Goal: Task Accomplishment & Management: Manage account settings

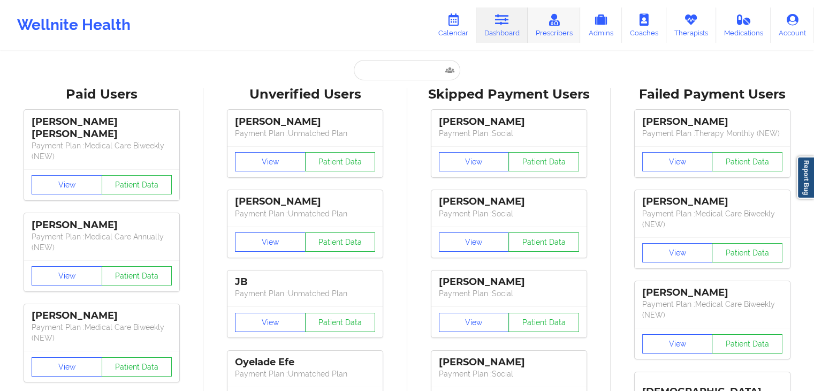
click at [556, 35] on link "Prescribers" at bounding box center [553, 24] width 53 height 35
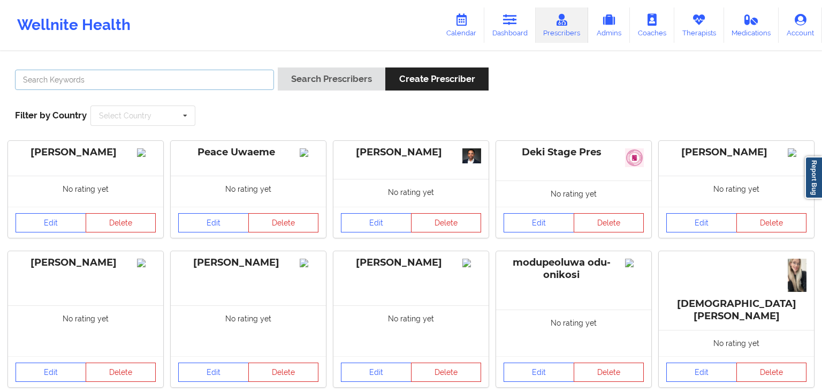
click at [231, 84] on input "text" at bounding box center [144, 80] width 259 height 20
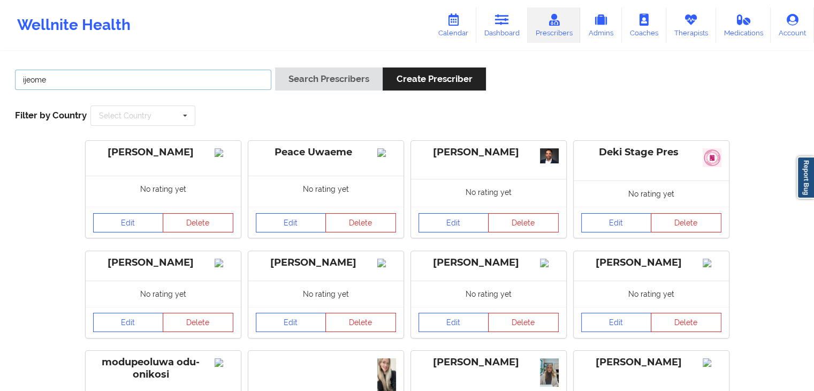
click at [275, 67] on button "Search Prescribers" at bounding box center [329, 78] width 108 height 23
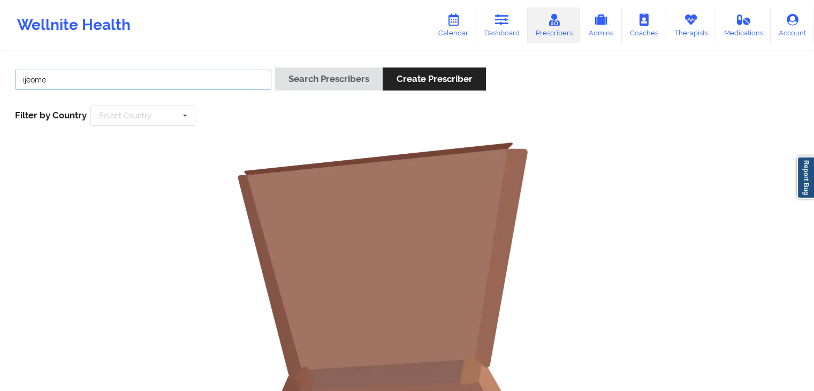
click at [212, 80] on input "ijeome" at bounding box center [143, 80] width 256 height 20
type input "ije"
click at [275, 67] on button "Search Prescribers" at bounding box center [329, 78] width 108 height 23
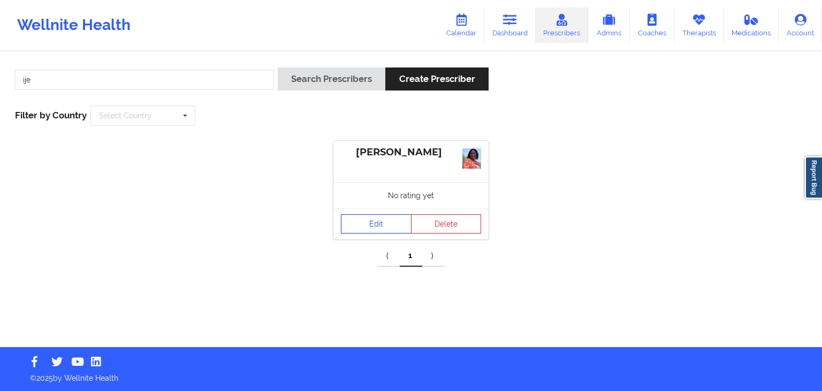
click at [368, 230] on link "Edit" at bounding box center [376, 223] width 71 height 19
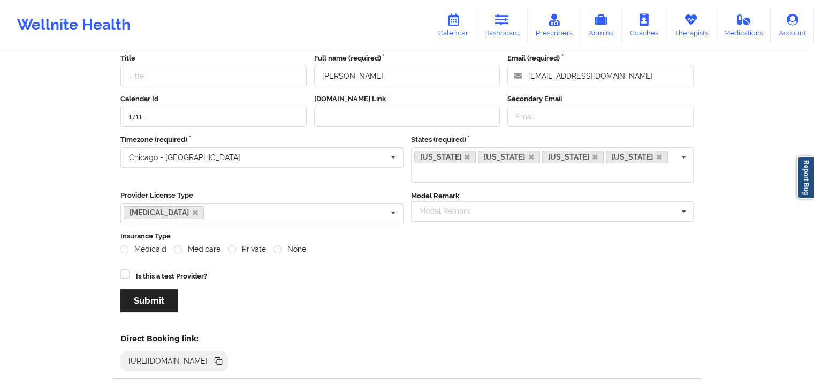
scroll to position [64, 0]
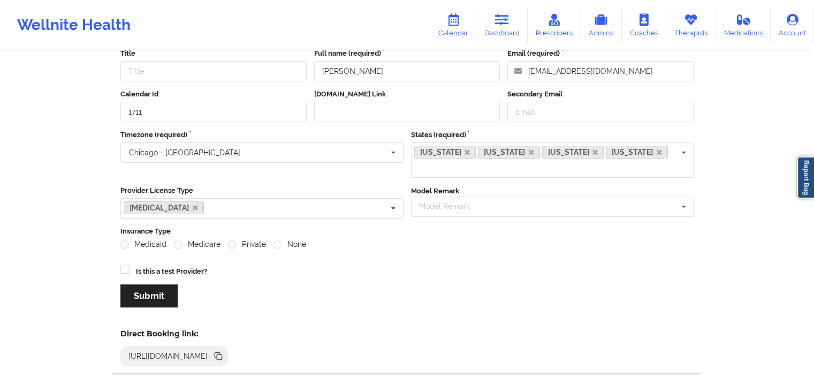
click at [222, 354] on icon at bounding box center [219, 356] width 5 height 5
click at [507, 22] on icon at bounding box center [502, 20] width 14 height 12
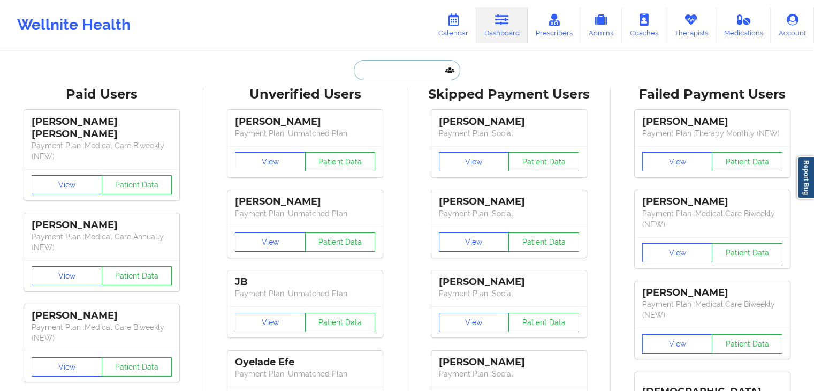
click at [371, 68] on input "text" at bounding box center [407, 70] width 106 height 20
type input "v"
paste input "[EMAIL_ADDRESS][DOMAIN_NAME]"
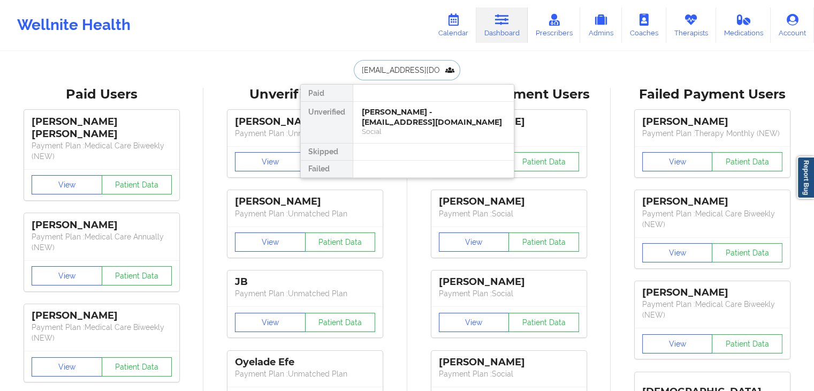
type input "[EMAIL_ADDRESS][DOMAIN_NAME]"
click at [389, 111] on div "[PERSON_NAME] - [EMAIL_ADDRESS][DOMAIN_NAME]" at bounding box center [433, 117] width 143 height 20
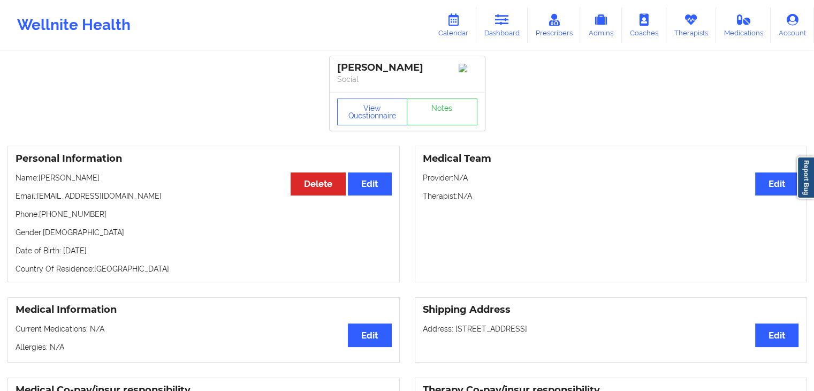
click at [461, 233] on div "Medical Team Edit Provider: N/A Therapist: N/A" at bounding box center [611, 214] width 392 height 136
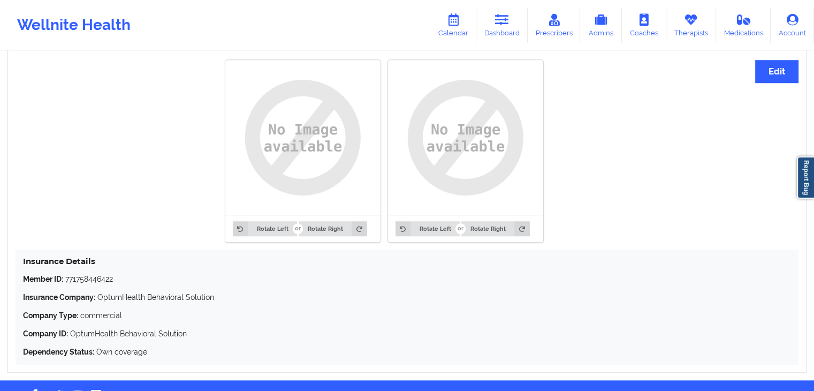
scroll to position [851, 0]
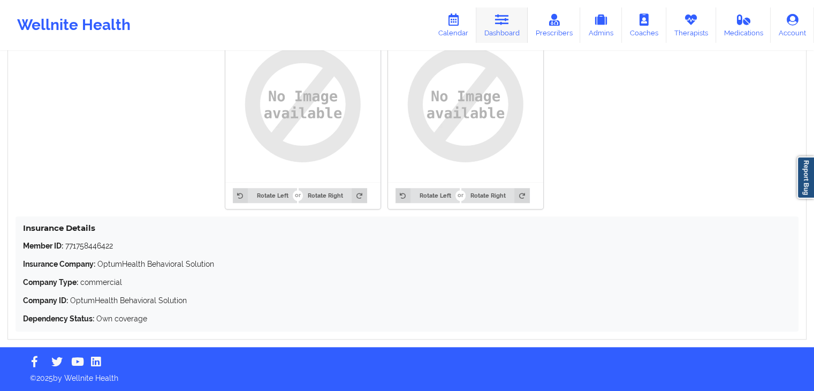
click at [508, 18] on icon at bounding box center [502, 20] width 14 height 12
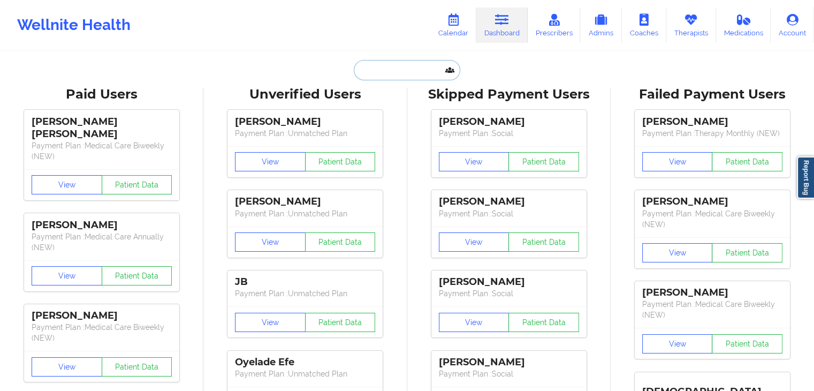
click at [396, 72] on input "text" at bounding box center [407, 70] width 106 height 20
paste input "[EMAIL_ADDRESS][DOMAIN_NAME]"
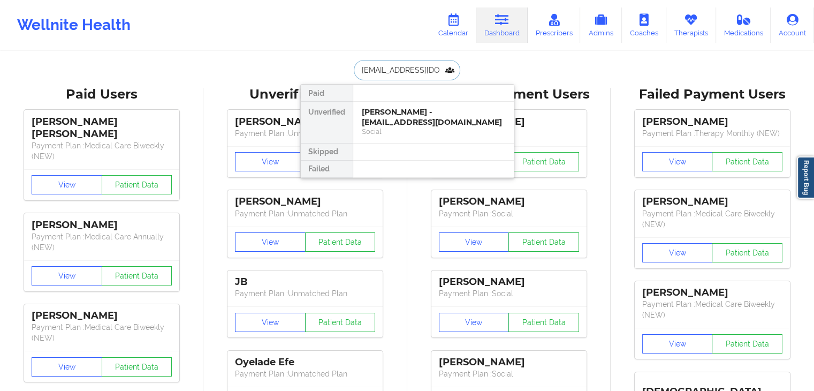
type input "[EMAIL_ADDRESS][DOMAIN_NAME]"
click at [402, 118] on div "[PERSON_NAME] - [EMAIL_ADDRESS][DOMAIN_NAME]" at bounding box center [433, 117] width 143 height 20
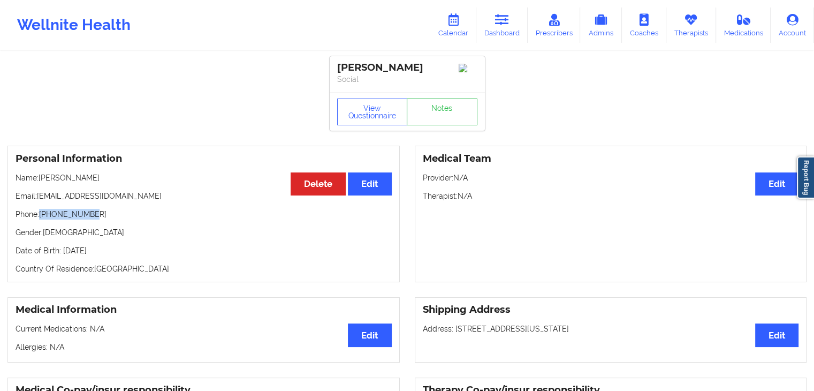
drag, startPoint x: 88, startPoint y: 217, endPoint x: 42, endPoint y: 217, distance: 45.5
click at [42, 217] on p "Phone: [PHONE_NUMBER]" at bounding box center [204, 214] width 376 height 11
copy p "[PHONE_NUMBER]"
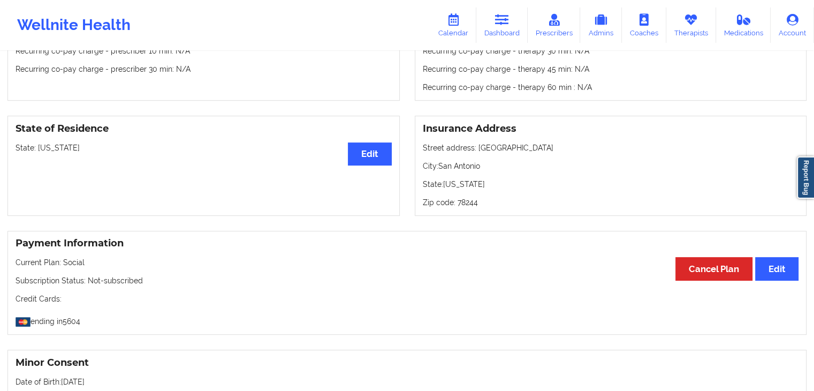
scroll to position [151, 0]
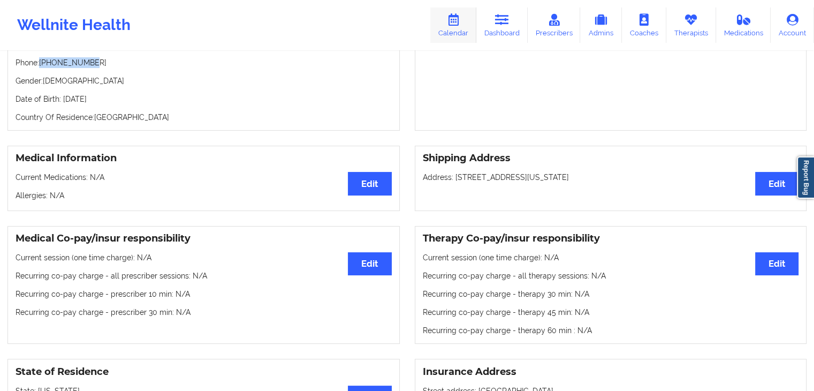
click at [460, 14] on icon at bounding box center [453, 20] width 14 height 12
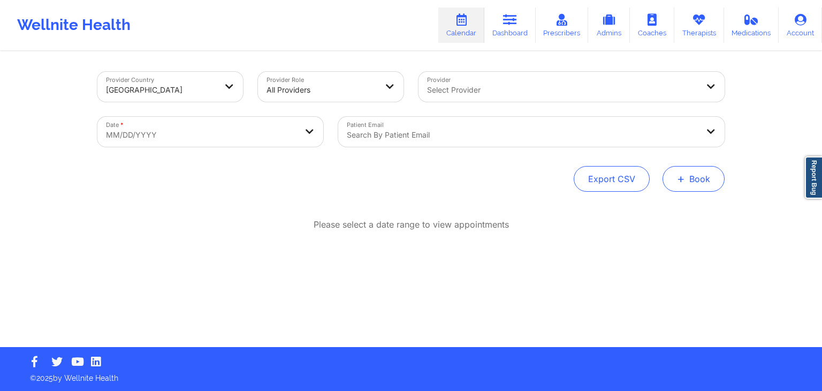
click at [690, 181] on button "+ Book" at bounding box center [693, 179] width 62 height 26
click at [679, 205] on button "Therapy Session" at bounding box center [675, 213] width 82 height 18
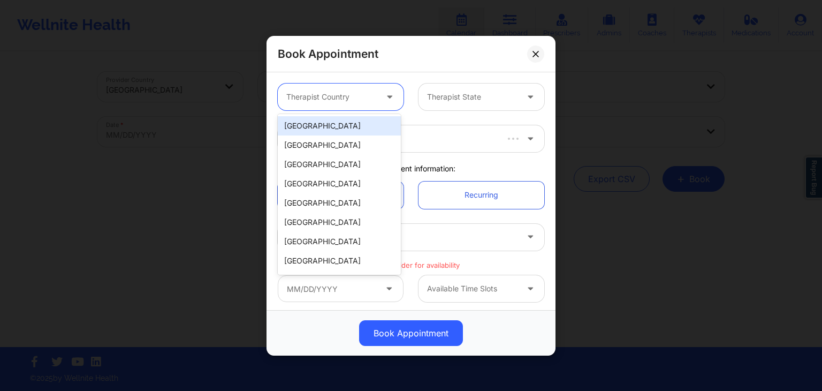
click at [368, 100] on div at bounding box center [331, 96] width 90 height 13
click at [357, 123] on div "[GEOGRAPHIC_DATA]" at bounding box center [339, 125] width 123 height 19
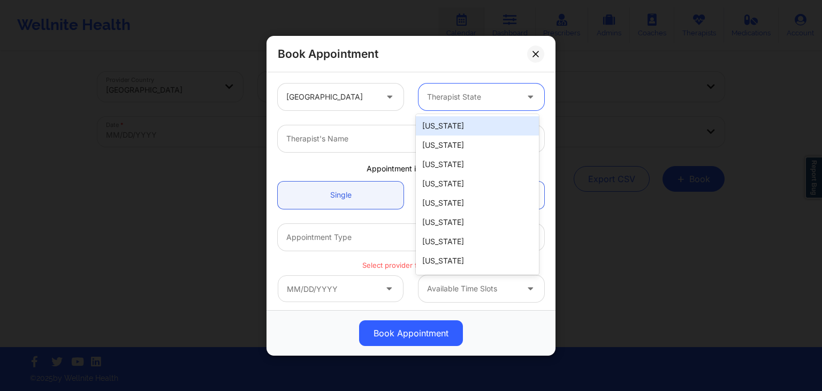
click at [462, 91] on div at bounding box center [472, 96] width 90 height 13
click at [454, 93] on div at bounding box center [472, 96] width 90 height 13
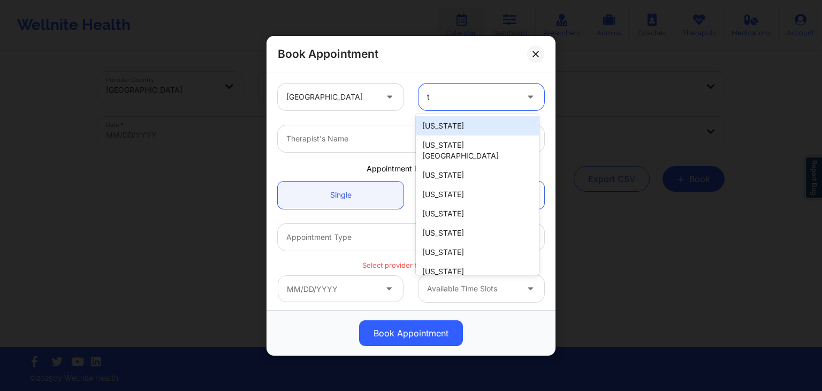
type input "tn"
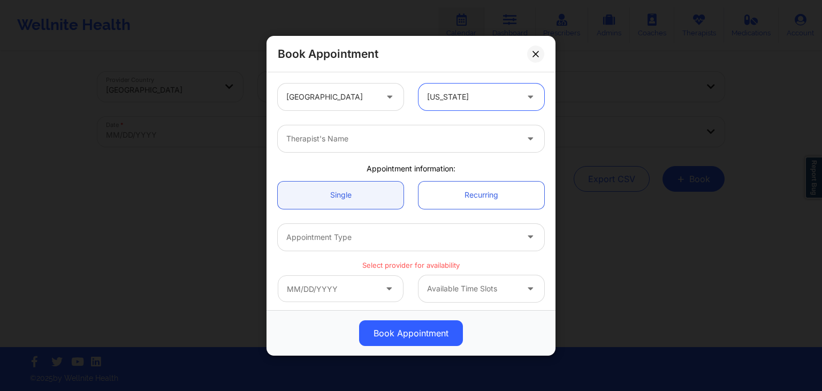
click at [379, 137] on div at bounding box center [401, 138] width 231 height 13
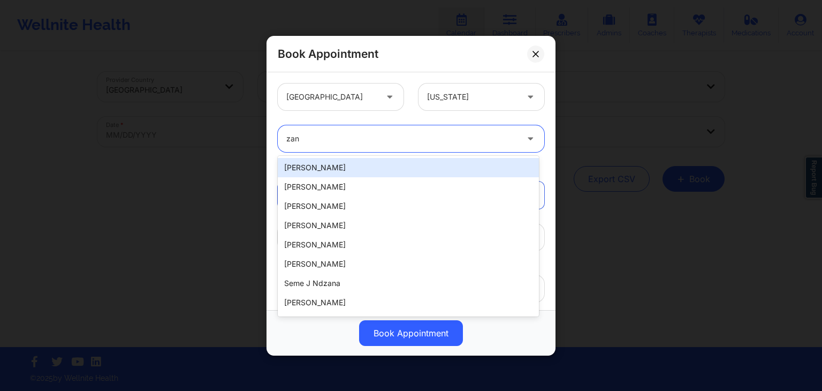
type input "zant"
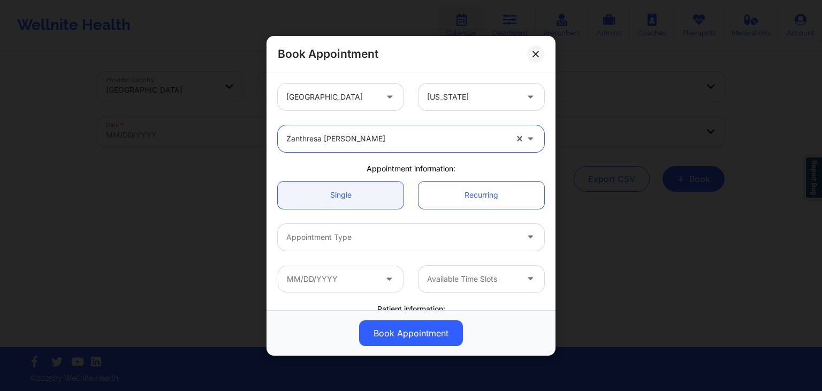
click at [368, 230] on div "Appointment Type" at bounding box center [398, 236] width 241 height 27
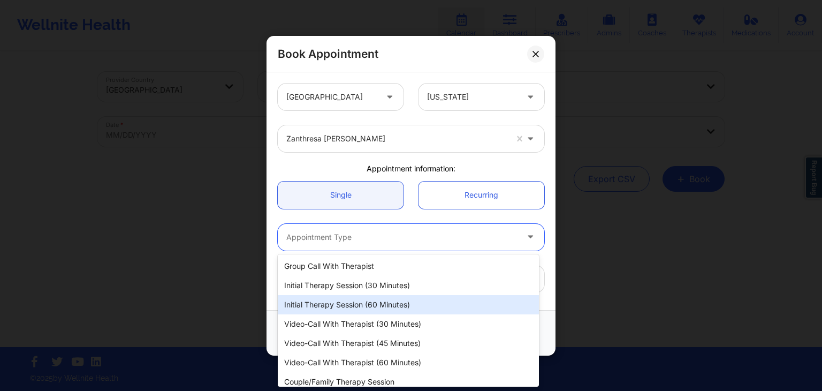
scroll to position [6, 0]
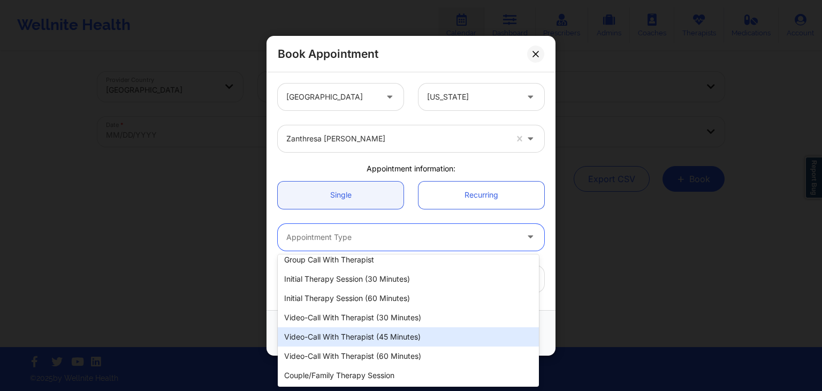
click at [372, 334] on div "Video-Call with Therapist (45 minutes)" at bounding box center [408, 336] width 261 height 19
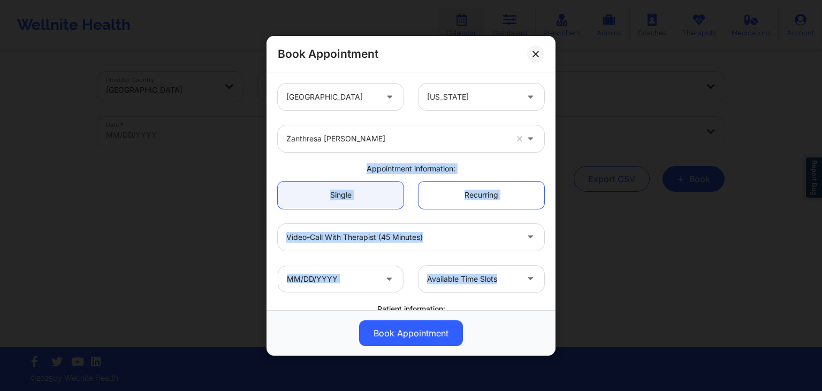
drag, startPoint x: 549, startPoint y: 157, endPoint x: 552, endPoint y: 257, distance: 100.1
click at [552, 257] on div "[GEOGRAPHIC_DATA] [US_STATE] Zanthresa [PERSON_NAME] Appointment information: S…" at bounding box center [410, 191] width 289 height 238
click at [540, 248] on div "Video-Call with Therapist (45 minutes)" at bounding box center [410, 236] width 281 height 27
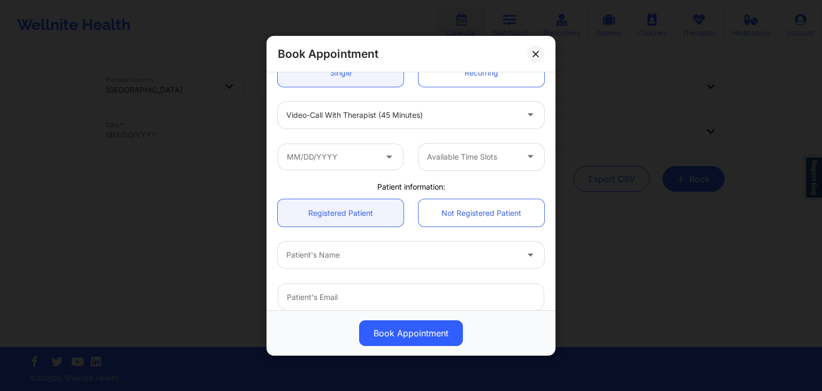
scroll to position [59, 0]
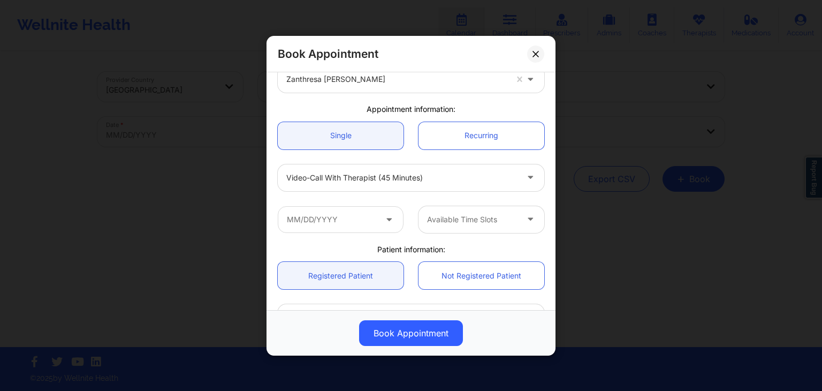
click at [337, 233] on div "Available Time Slots" at bounding box center [410, 219] width 281 height 42
click at [331, 219] on input "text" at bounding box center [341, 218] width 126 height 27
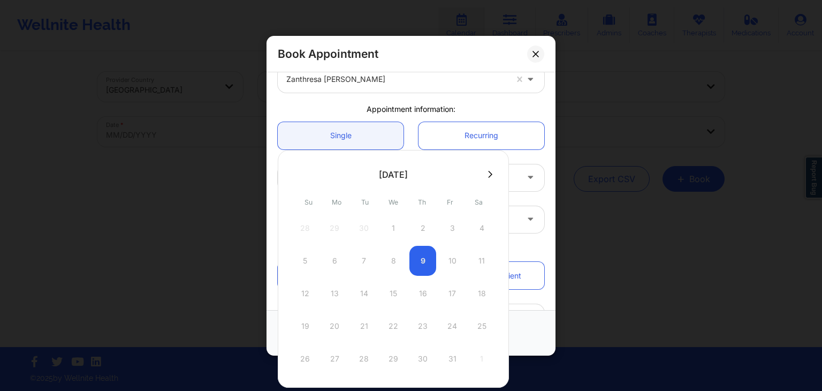
click at [488, 175] on icon at bounding box center [490, 174] width 4 height 8
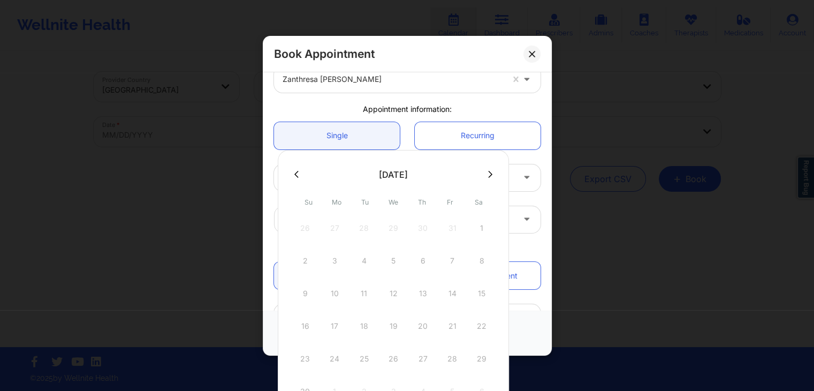
click at [288, 172] on div at bounding box center [393, 174] width 231 height 16
click at [293, 172] on button at bounding box center [296, 174] width 11 height 9
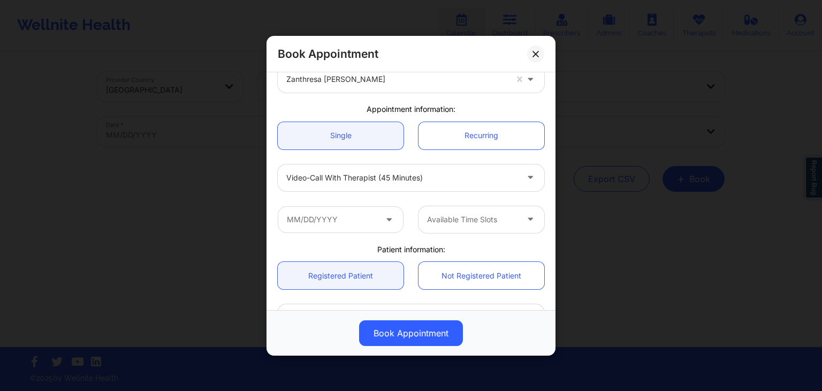
click at [533, 246] on div "Patient information:" at bounding box center [410, 248] width 281 height 11
drag, startPoint x: 549, startPoint y: 191, endPoint x: 554, endPoint y: 146, distance: 45.7
click at [554, 146] on div "[GEOGRAPHIC_DATA] [US_STATE] Zanthresa [PERSON_NAME] Appointment information: S…" at bounding box center [410, 191] width 289 height 238
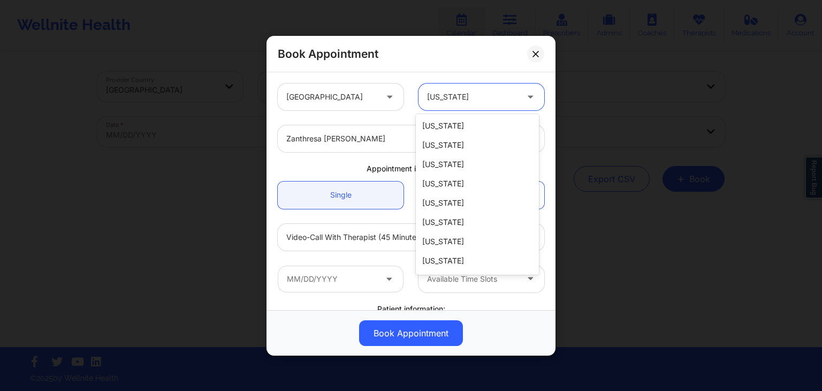
click at [491, 98] on div at bounding box center [472, 96] width 90 height 13
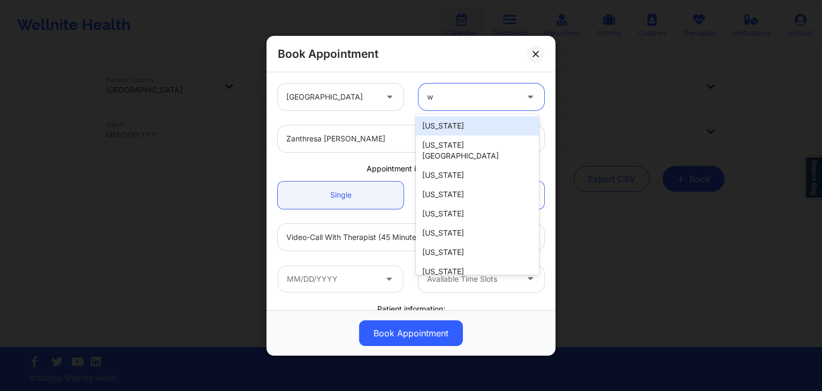
type input "wa"
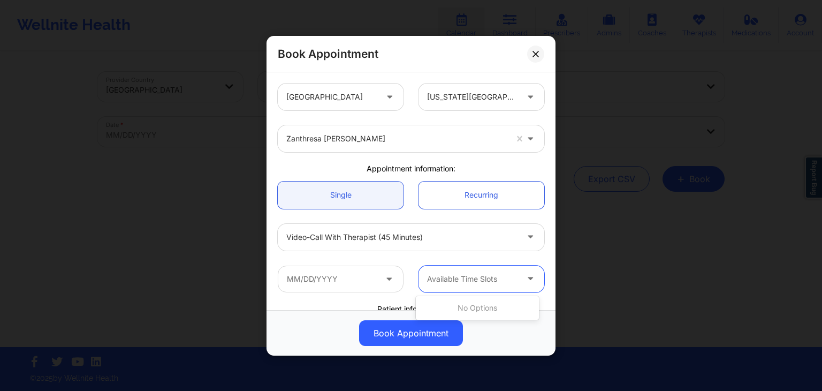
click at [475, 275] on div at bounding box center [472, 278] width 90 height 13
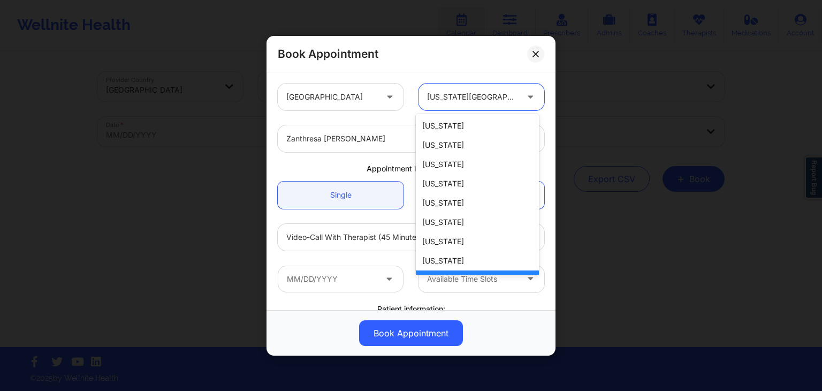
click at [519, 96] on div at bounding box center [531, 96] width 26 height 27
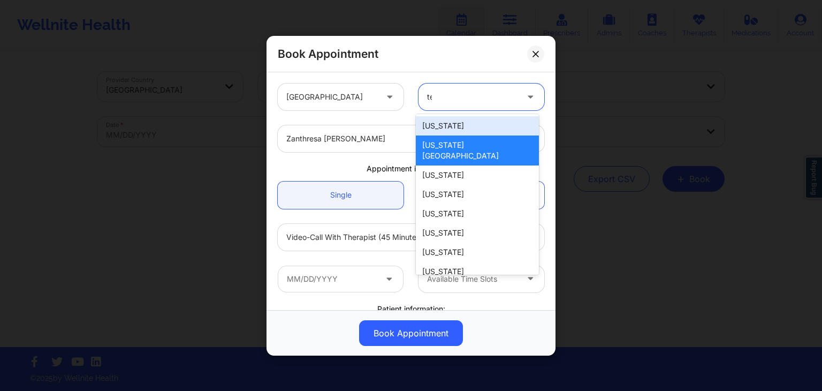
type input "ten"
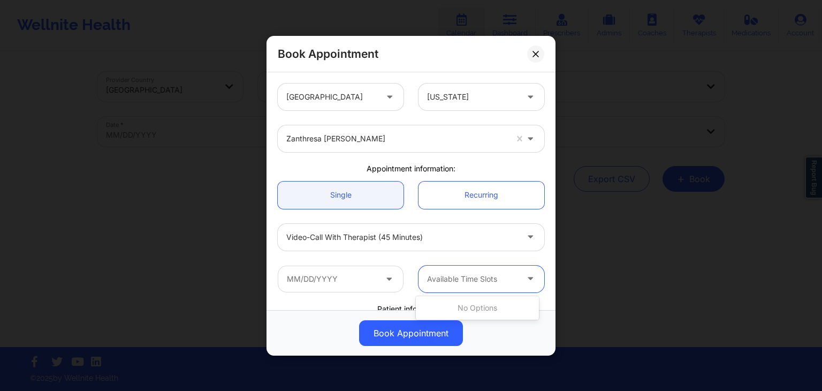
click at [473, 281] on div at bounding box center [472, 278] width 90 height 13
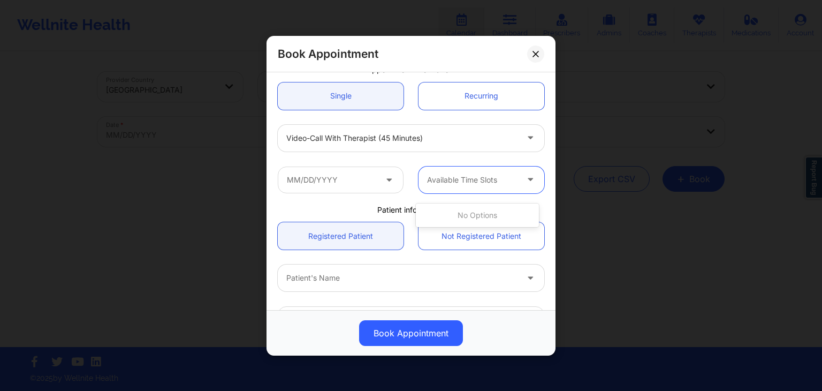
scroll to position [90, 0]
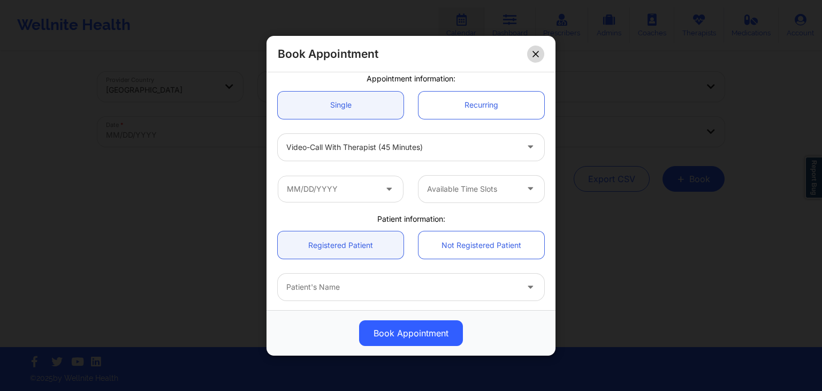
click at [533, 45] on button at bounding box center [535, 53] width 17 height 17
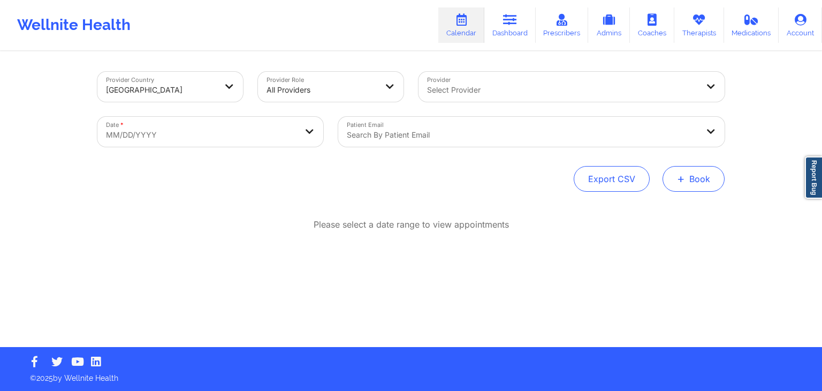
click at [674, 181] on button "+ Book" at bounding box center [693, 179] width 62 height 26
click at [630, 208] on div "Therapy Session Doctor Consultation" at bounding box center [675, 221] width 98 height 49
click at [643, 209] on button "Therapy Session" at bounding box center [675, 213] width 82 height 18
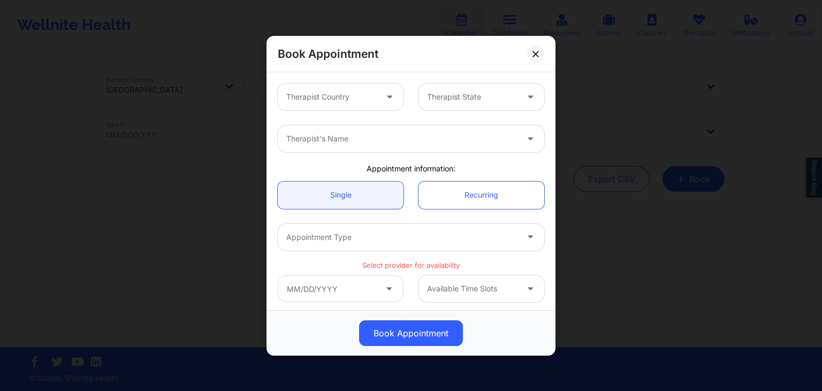
click at [360, 103] on div "Therapist Country" at bounding box center [328, 96] width 100 height 27
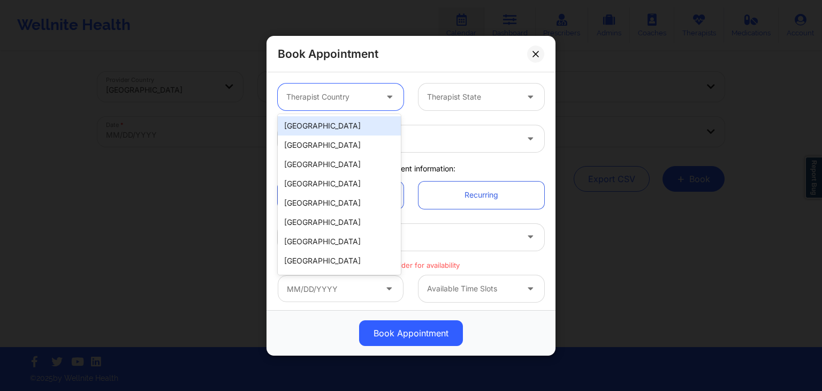
click at [356, 120] on div "[GEOGRAPHIC_DATA]" at bounding box center [339, 125] width 123 height 19
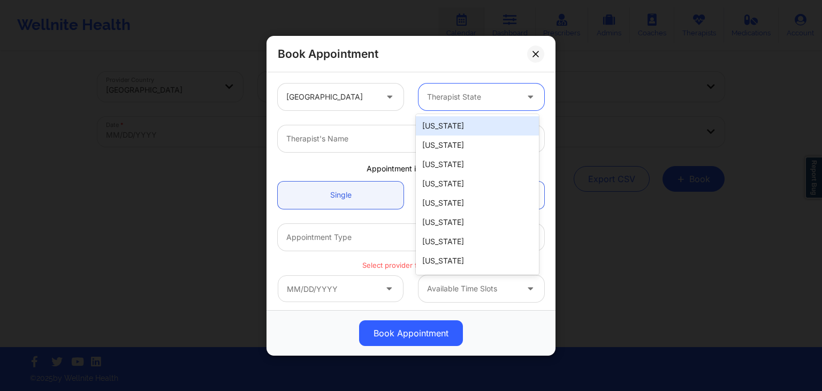
click at [455, 97] on div at bounding box center [472, 96] width 90 height 13
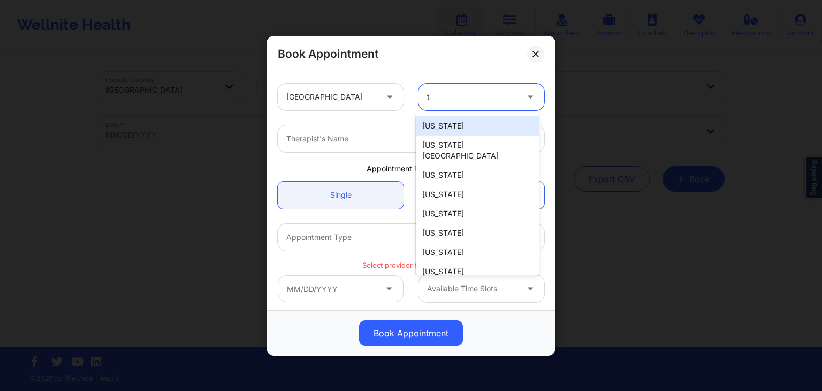
type input "te"
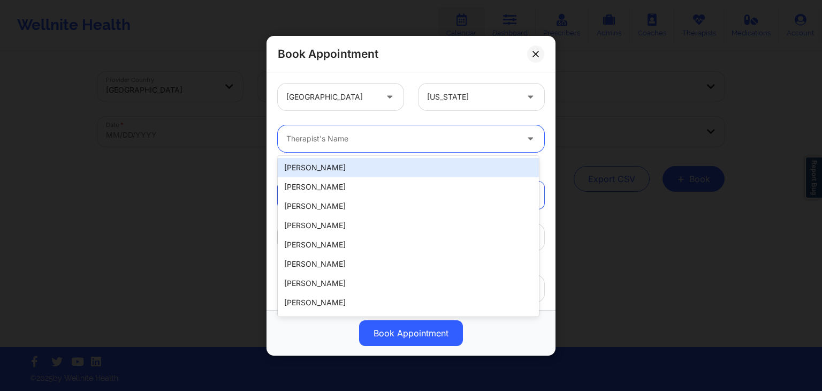
click at [446, 129] on div "Therapist's Name" at bounding box center [398, 138] width 241 height 27
type input "zant"
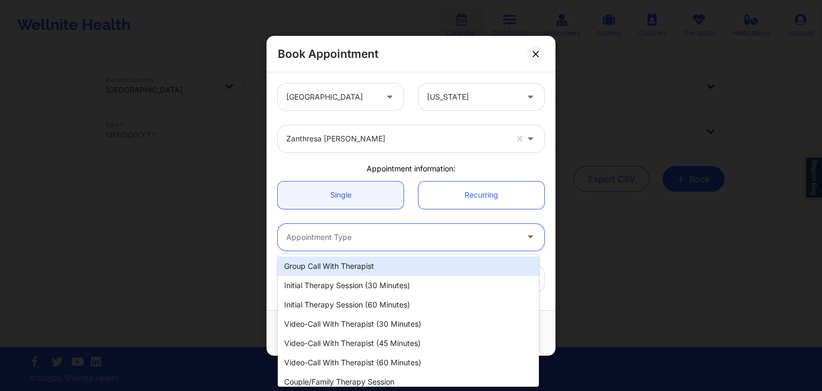
click at [384, 245] on div "Appointment Type" at bounding box center [398, 236] width 241 height 27
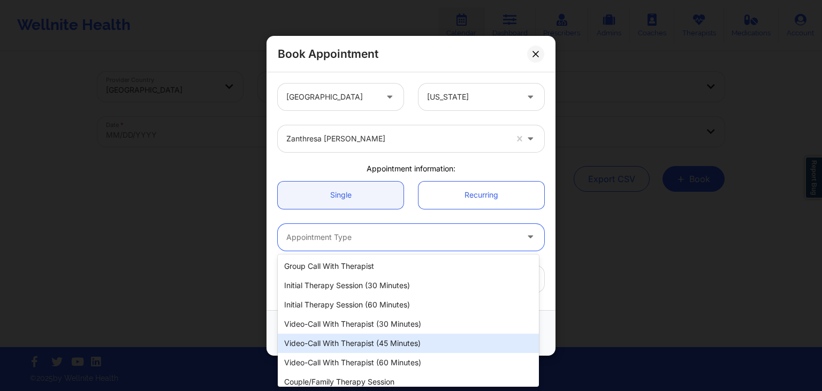
click at [386, 333] on div "Video-Call with Therapist (45 minutes)" at bounding box center [408, 342] width 261 height 19
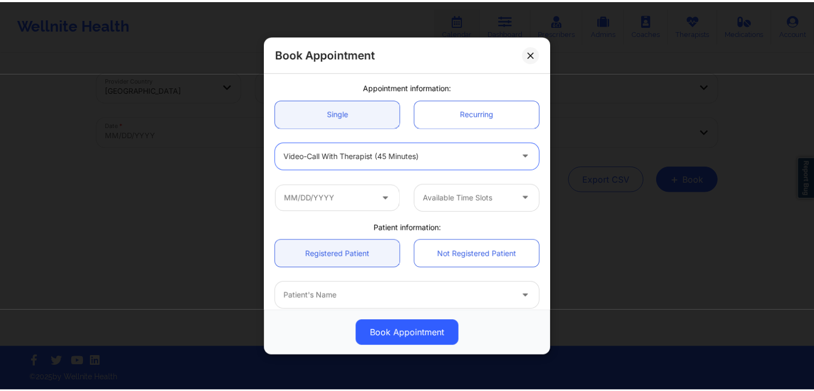
scroll to position [77, 0]
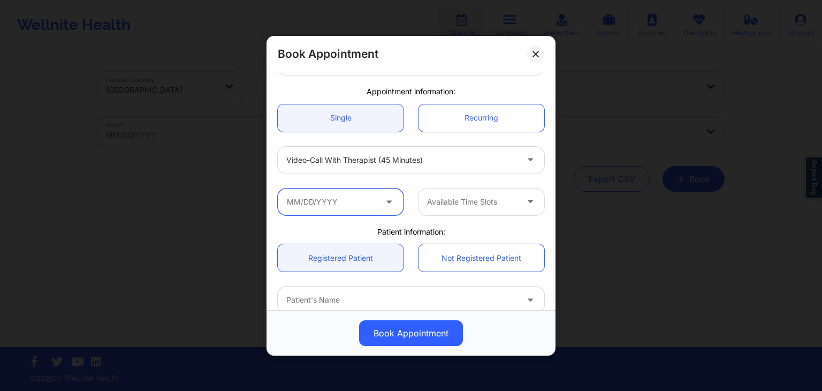
click at [361, 200] on input "text" at bounding box center [341, 201] width 126 height 27
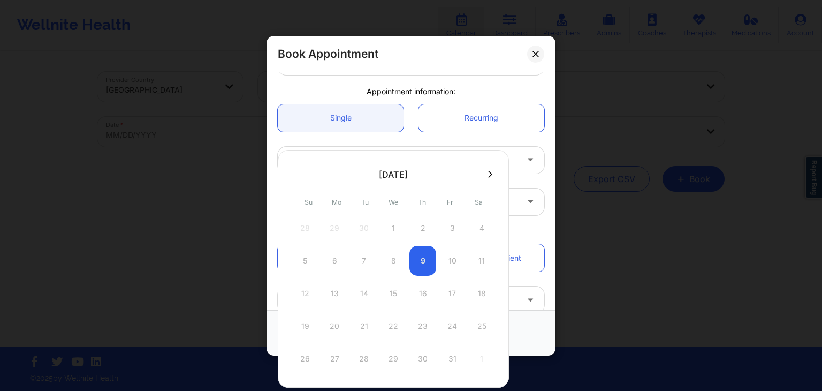
click at [330, 290] on div "12 13 14 15 16 17 18" at bounding box center [393, 293] width 203 height 30
click at [368, 294] on div "12 13 14 15 16 17 18" at bounding box center [393, 293] width 203 height 30
click at [541, 177] on div "Video-Call with Therapist (45 minutes)" at bounding box center [410, 160] width 281 height 42
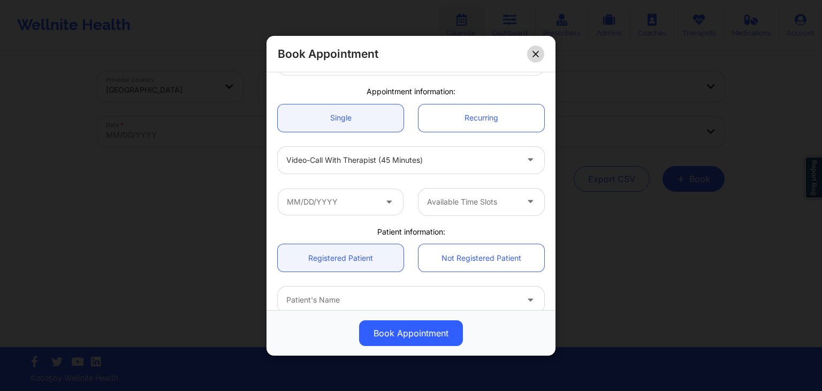
click at [536, 50] on icon at bounding box center [535, 53] width 6 height 6
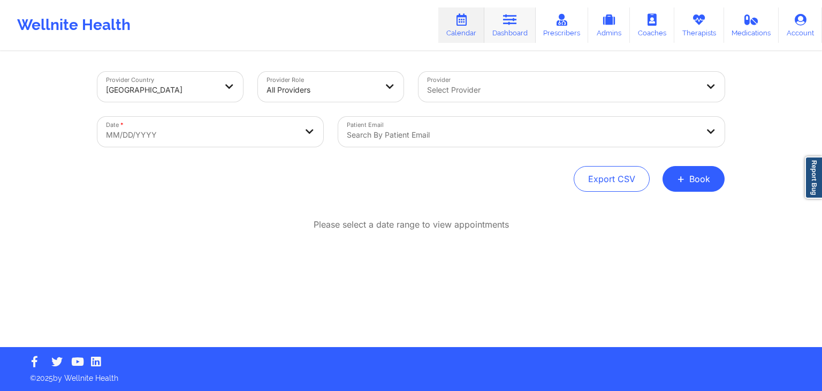
click at [514, 30] on link "Dashboard" at bounding box center [509, 24] width 51 height 35
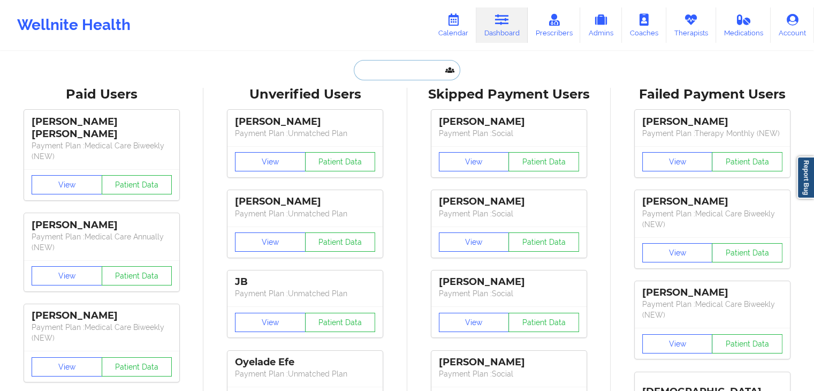
click at [407, 75] on input "text" at bounding box center [407, 70] width 106 height 20
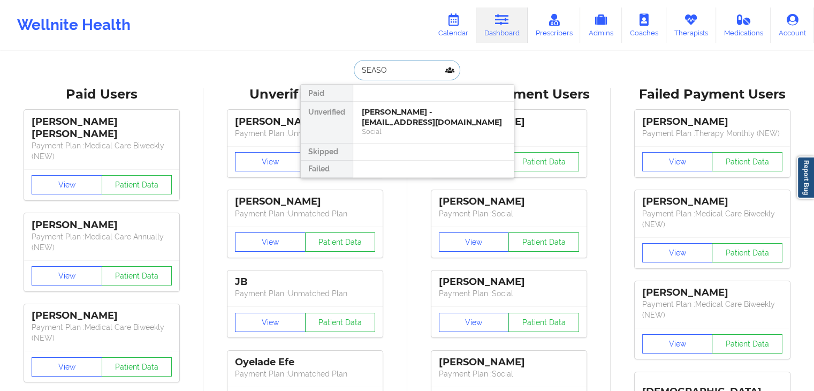
type input "SEASON"
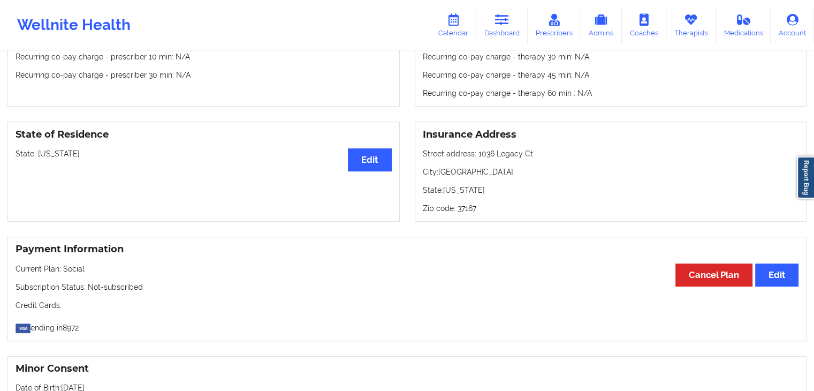
scroll to position [398, 0]
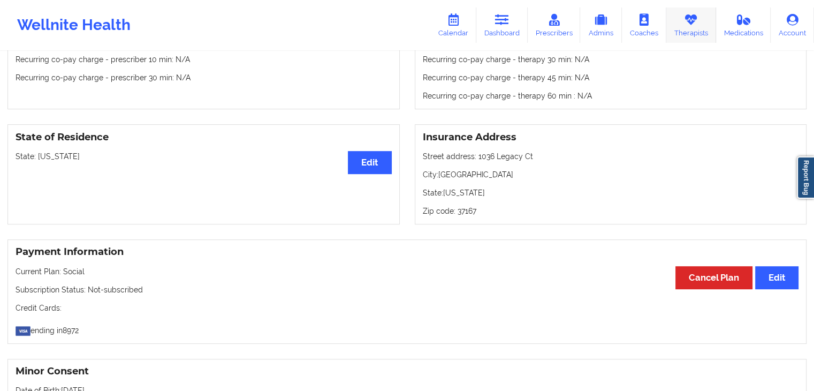
click at [687, 25] on icon at bounding box center [691, 20] width 14 height 12
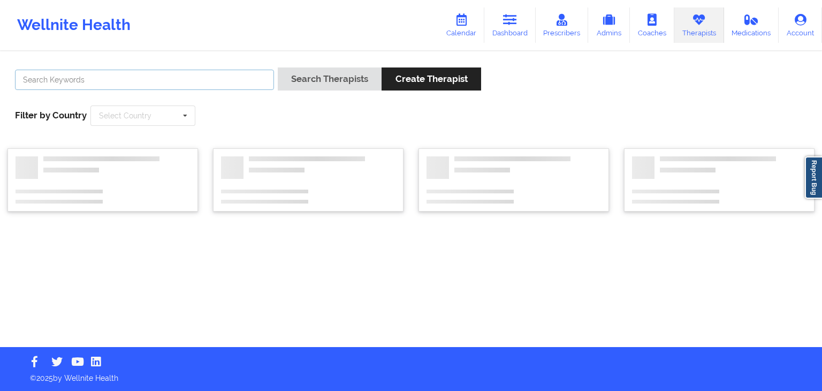
click at [180, 79] on input "text" at bounding box center [144, 80] width 259 height 20
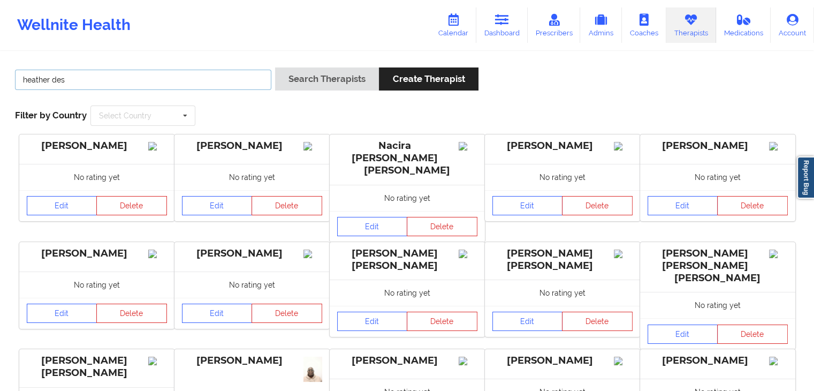
type input "heather des"
click at [275, 67] on button "Search Therapists" at bounding box center [327, 78] width 104 height 23
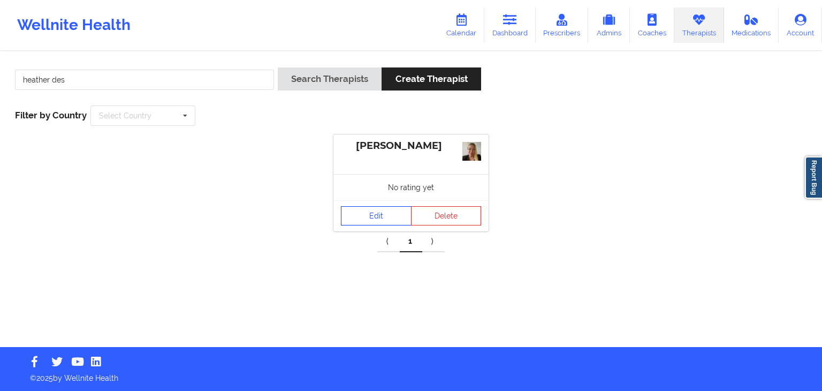
click at [370, 222] on link "Edit" at bounding box center [376, 215] width 71 height 19
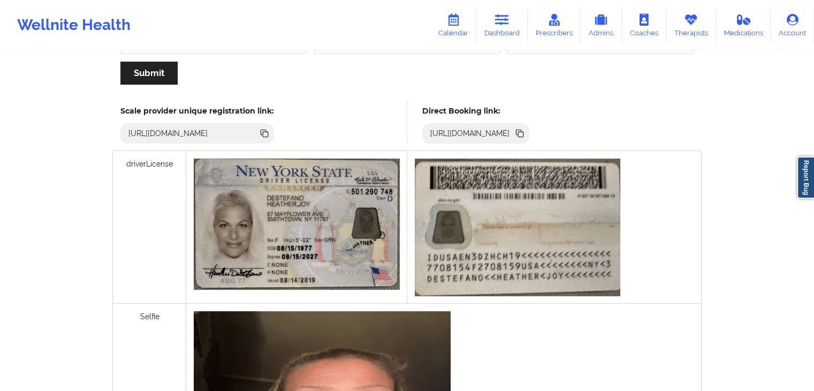
scroll to position [262, 0]
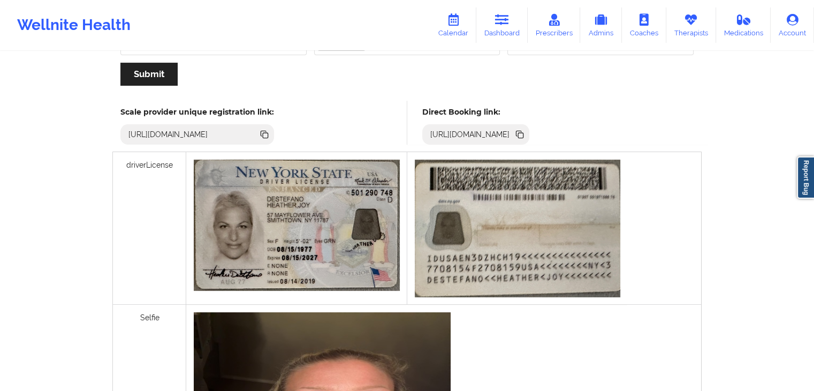
click at [523, 134] on icon at bounding box center [520, 135] width 5 height 5
drag, startPoint x: 698, startPoint y: 33, endPoint x: 652, endPoint y: 32, distance: 45.5
click at [698, 33] on link "Therapists" at bounding box center [691, 24] width 50 height 35
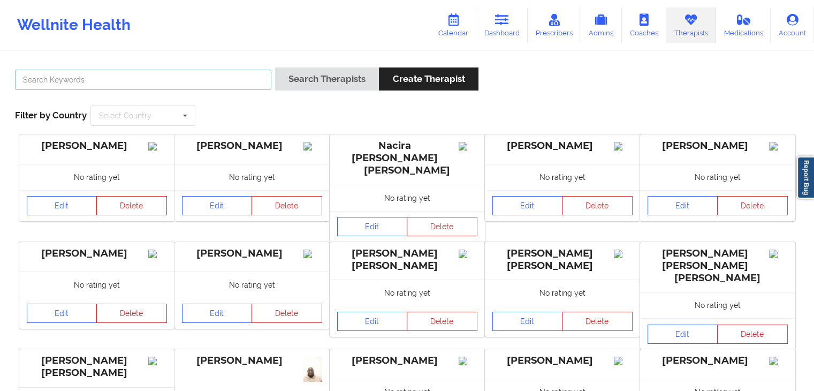
click at [119, 80] on input "text" at bounding box center [143, 80] width 256 height 20
type input "[PERSON_NAME]"
click at [275, 67] on button "Search Therapists" at bounding box center [327, 78] width 104 height 23
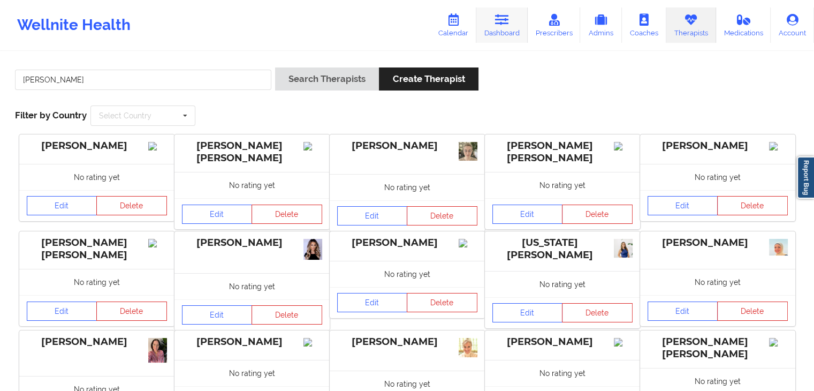
click at [503, 34] on link "Dashboard" at bounding box center [501, 24] width 51 height 35
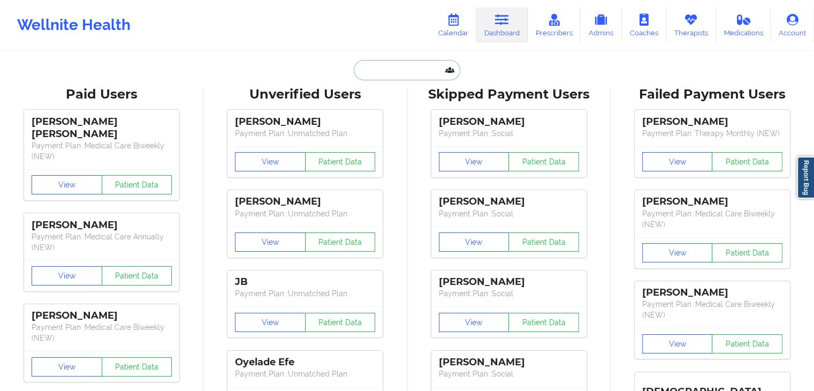
click at [379, 72] on input "text" at bounding box center [407, 70] width 106 height 20
paste input "[EMAIL_ADDRESS][DOMAIN_NAME]"
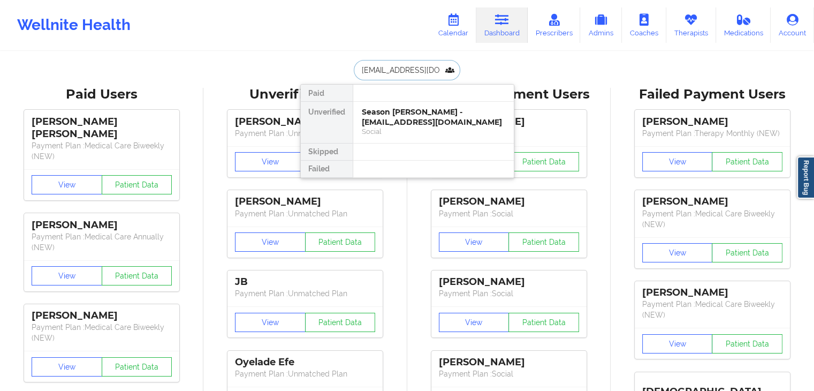
type input "[EMAIL_ADDRESS][DOMAIN_NAME]"
click at [388, 125] on div "[PERSON_NAME] - [EMAIL_ADDRESS][DOMAIN_NAME]" at bounding box center [433, 117] width 143 height 20
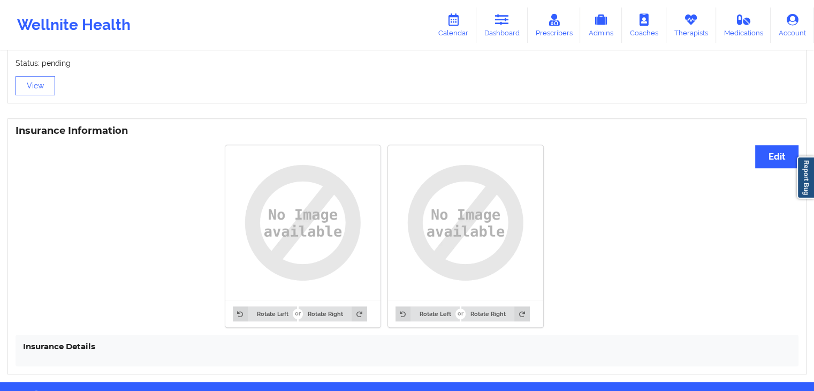
scroll to position [763, 0]
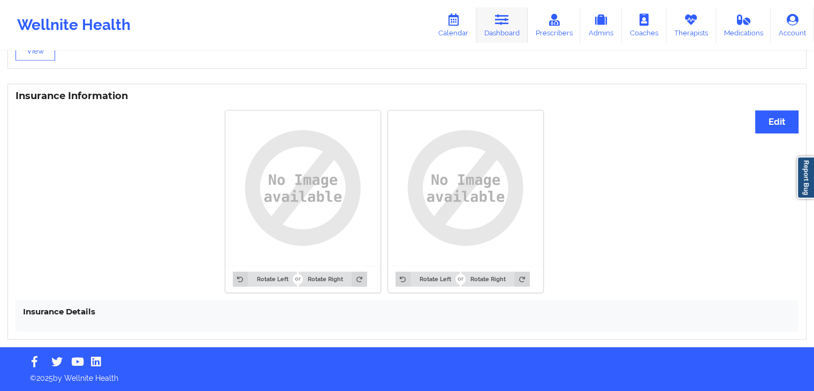
click at [494, 28] on link "Dashboard" at bounding box center [501, 24] width 51 height 35
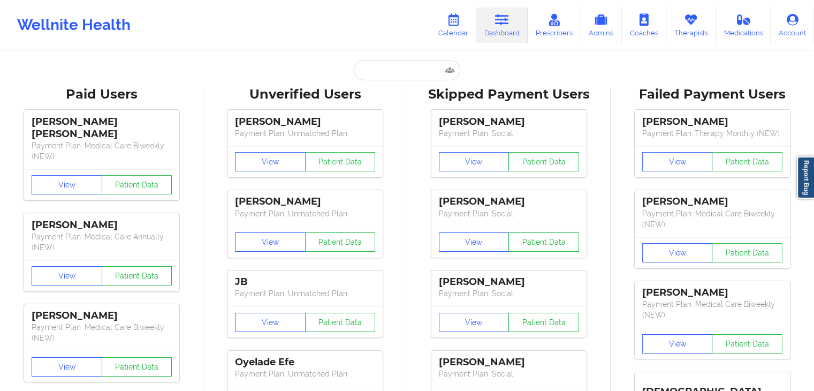
click at [353, 69] on div "Paid Unverified [PERSON_NAME] - [PERSON_NAME][EMAIL_ADDRESS][DOMAIN_NAME] Socia…" at bounding box center [407, 70] width 214 height 20
click at [354, 69] on input "text" at bounding box center [407, 70] width 106 height 20
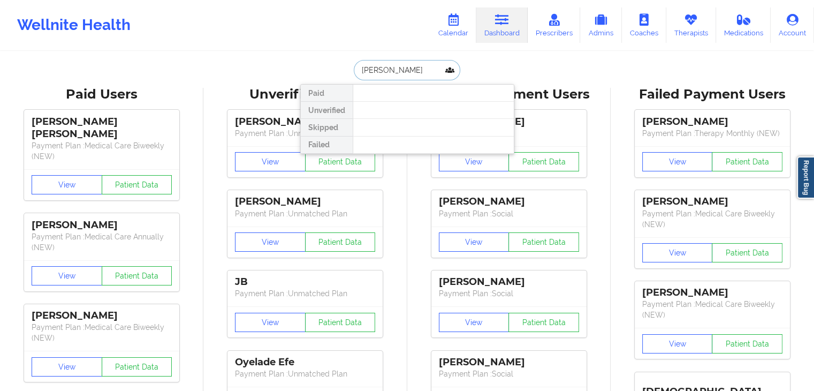
type input "[PERSON_NAME]"
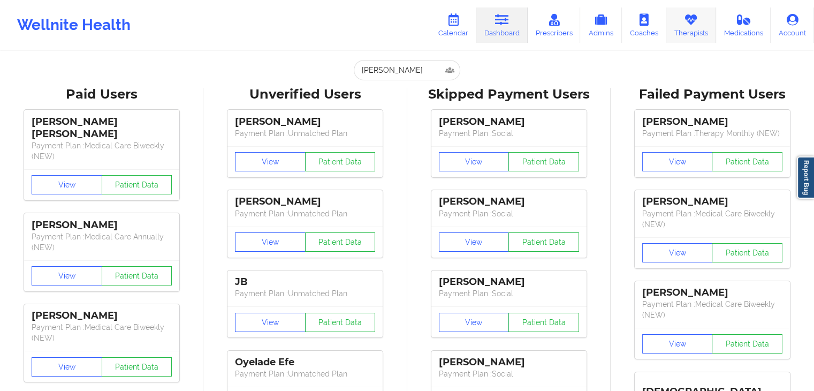
click at [691, 22] on icon at bounding box center [691, 20] width 14 height 12
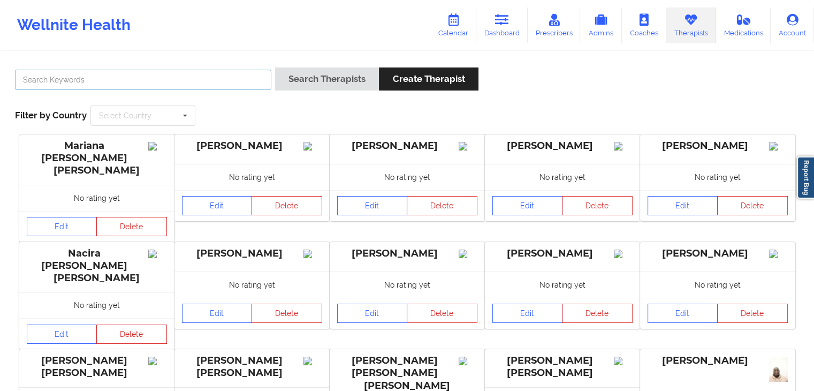
click at [238, 82] on input "text" at bounding box center [143, 80] width 256 height 20
click at [275, 67] on button "Search Therapists" at bounding box center [327, 78] width 104 height 23
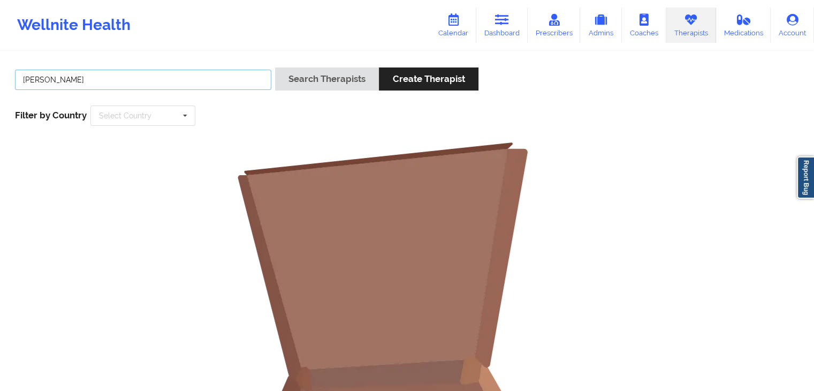
click at [275, 67] on button "Search Therapists" at bounding box center [327, 78] width 104 height 23
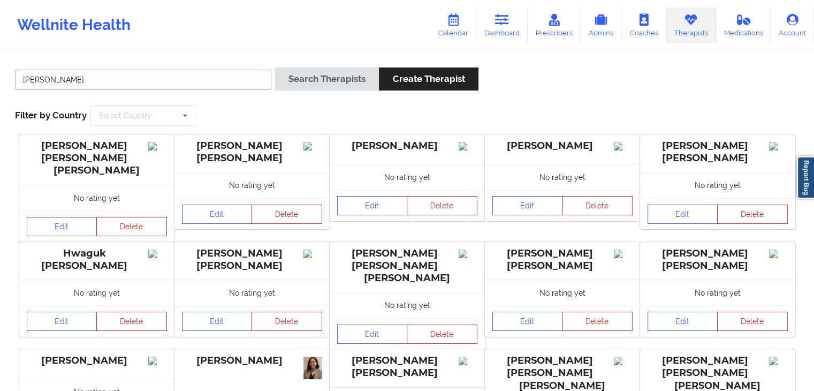
type input "[PERSON_NAME]"
click at [275, 67] on button "Search Therapists" at bounding box center [327, 78] width 104 height 23
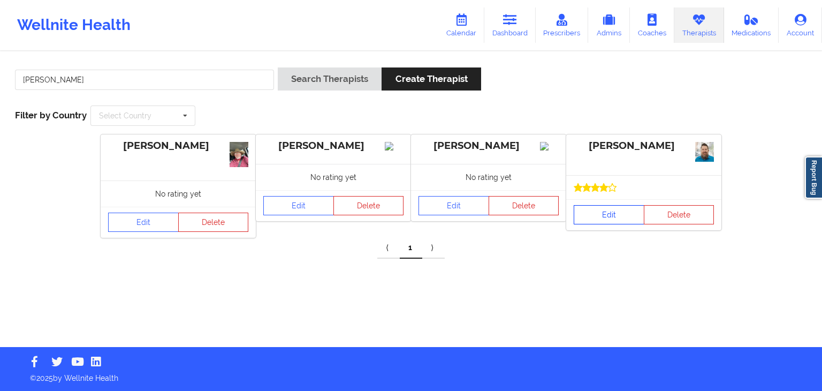
click at [617, 216] on link "Edit" at bounding box center [608, 214] width 71 height 19
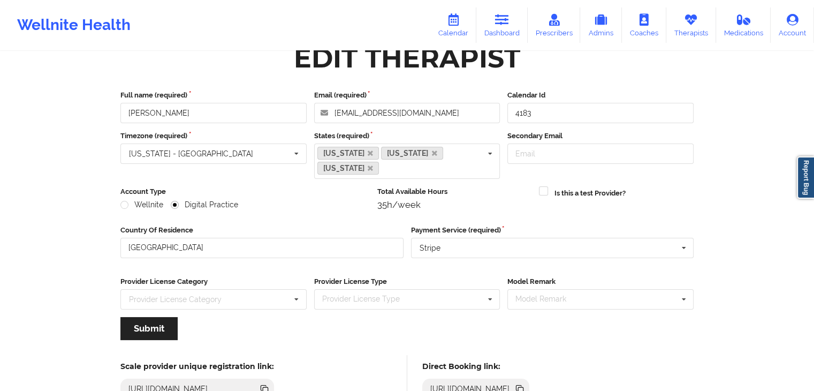
scroll to position [89, 0]
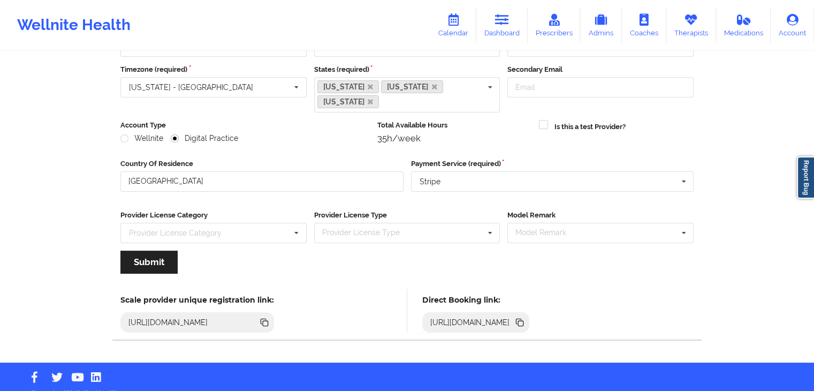
click at [525, 316] on icon at bounding box center [520, 322] width 12 height 12
click at [695, 30] on link "Therapists" at bounding box center [691, 24] width 50 height 35
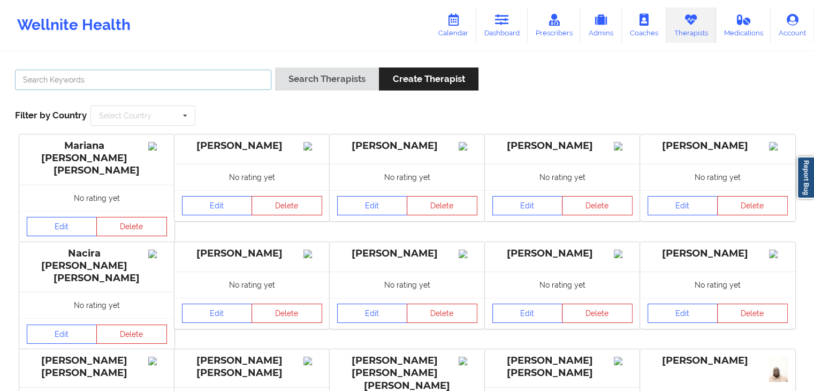
click at [190, 89] on input "text" at bounding box center [143, 80] width 256 height 20
type input "[PERSON_NAME] [PERSON_NAME]"
click at [275, 67] on button "Search Therapists" at bounding box center [327, 78] width 104 height 23
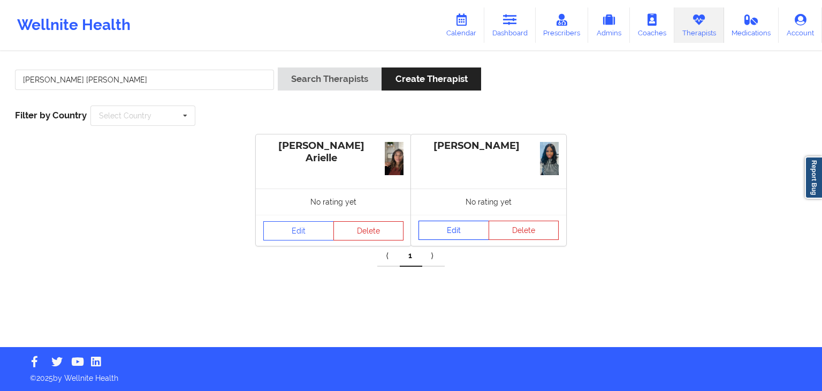
click at [447, 233] on link "Edit" at bounding box center [453, 229] width 71 height 19
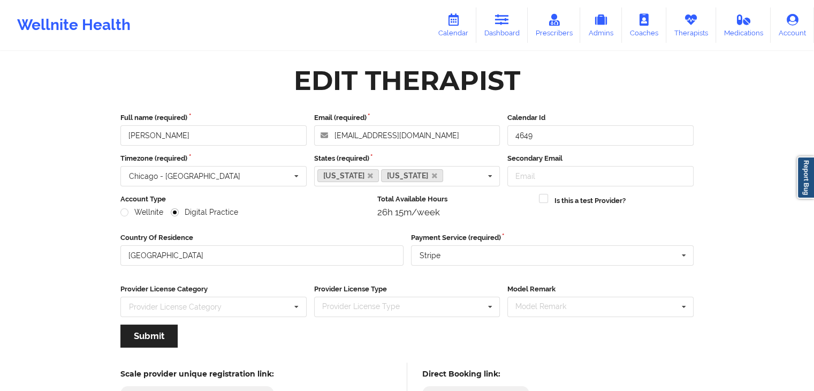
scroll to position [89, 0]
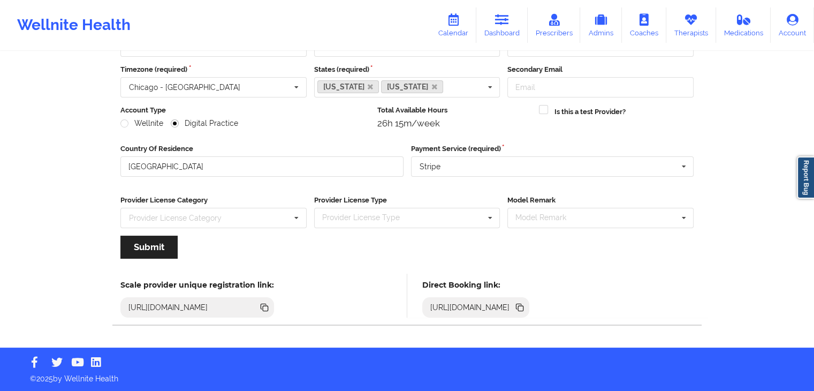
click at [523, 305] on icon at bounding box center [520, 307] width 5 height 5
click at [495, 18] on link "Dashboard" at bounding box center [501, 24] width 51 height 35
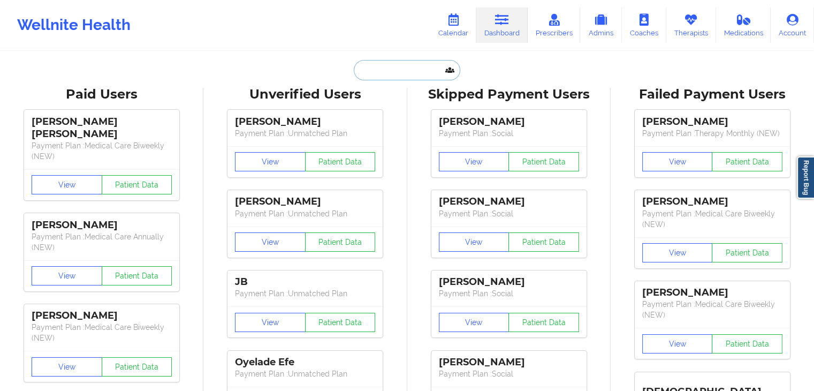
click at [388, 67] on input "text" at bounding box center [407, 70] width 106 height 20
paste input "[EMAIL_ADDRESS][DOMAIN_NAME]"
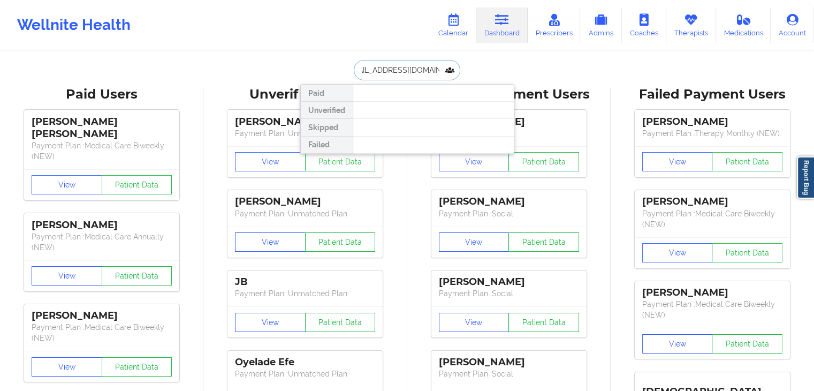
type input "[EMAIL_ADDRESS][DOMAIN_NAME]"
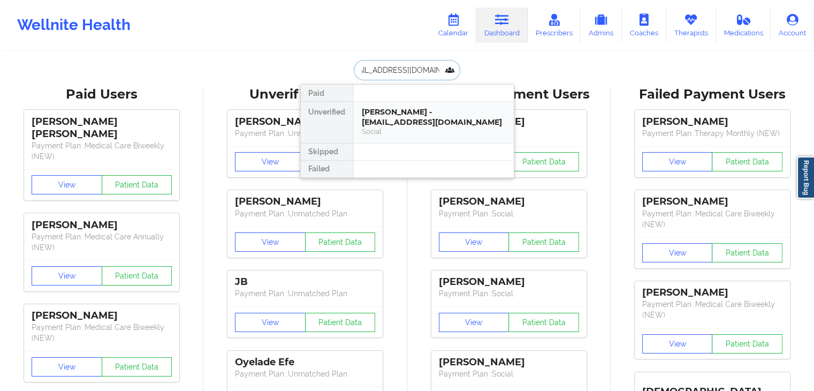
click at [386, 120] on div "[PERSON_NAME] - [EMAIL_ADDRESS][DOMAIN_NAME]" at bounding box center [433, 117] width 143 height 20
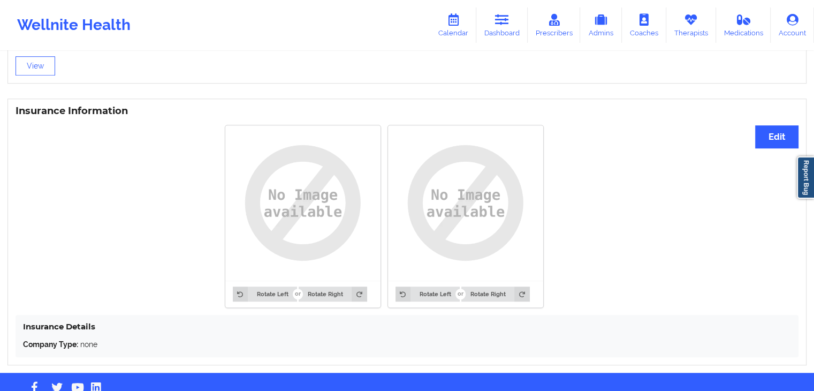
scroll to position [778, 0]
